Goal: Find specific page/section

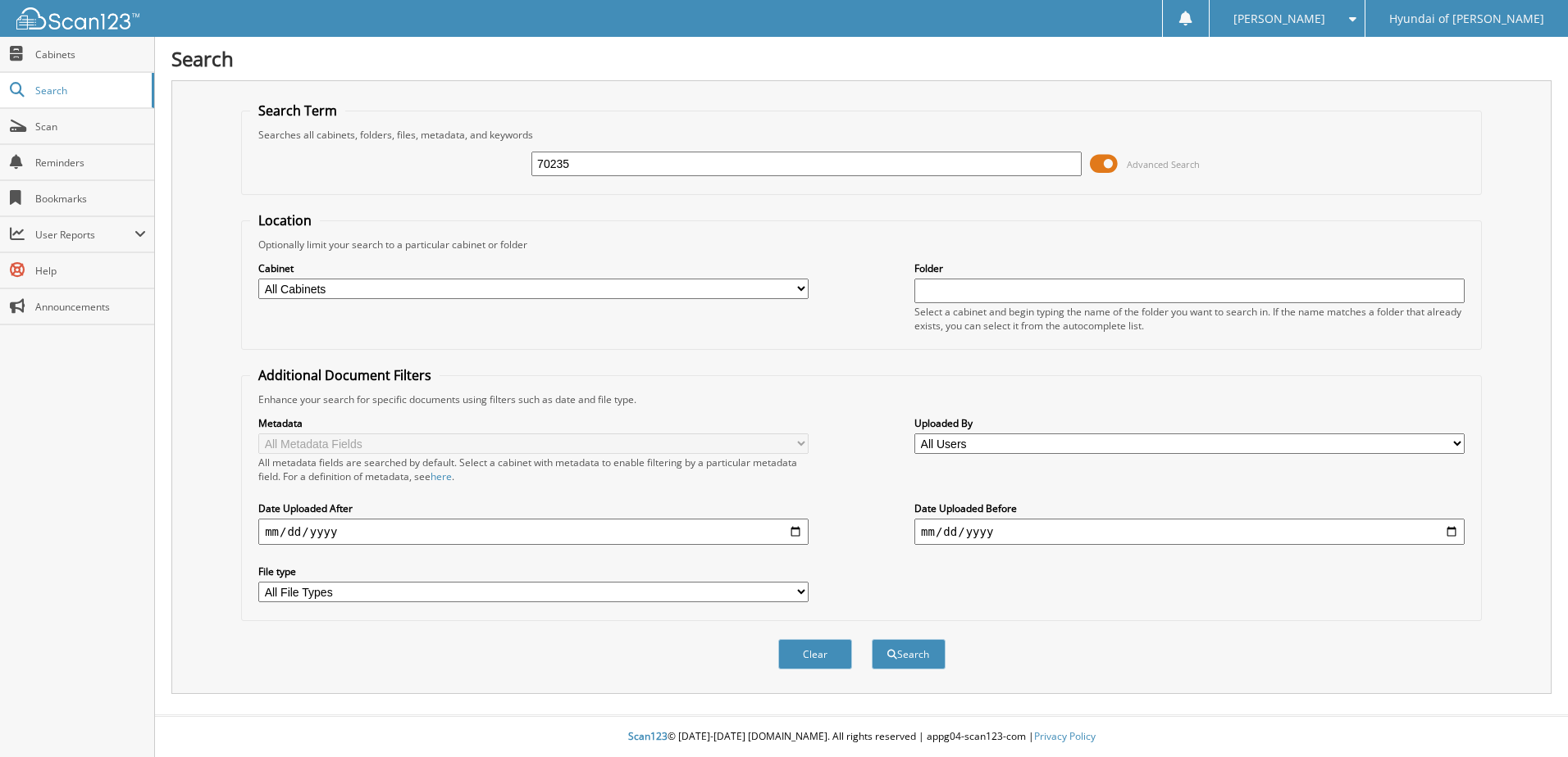
type input "70235"
click at [872, 640] on button "Search" at bounding box center [908, 655] width 73 height 31
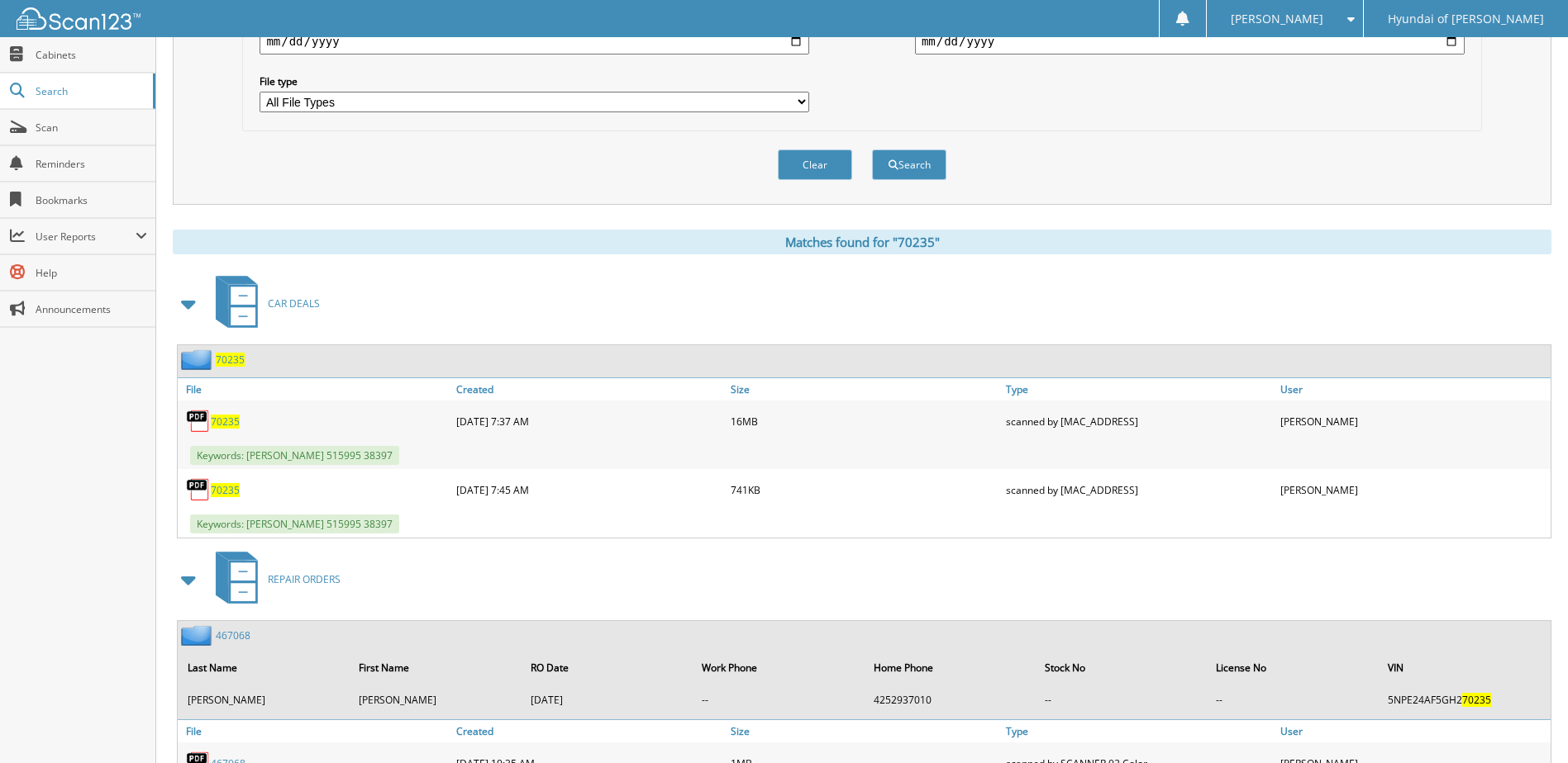
scroll to position [496, 0]
click at [226, 492] on span "70235" at bounding box center [225, 489] width 29 height 14
